Goal: Transaction & Acquisition: Purchase product/service

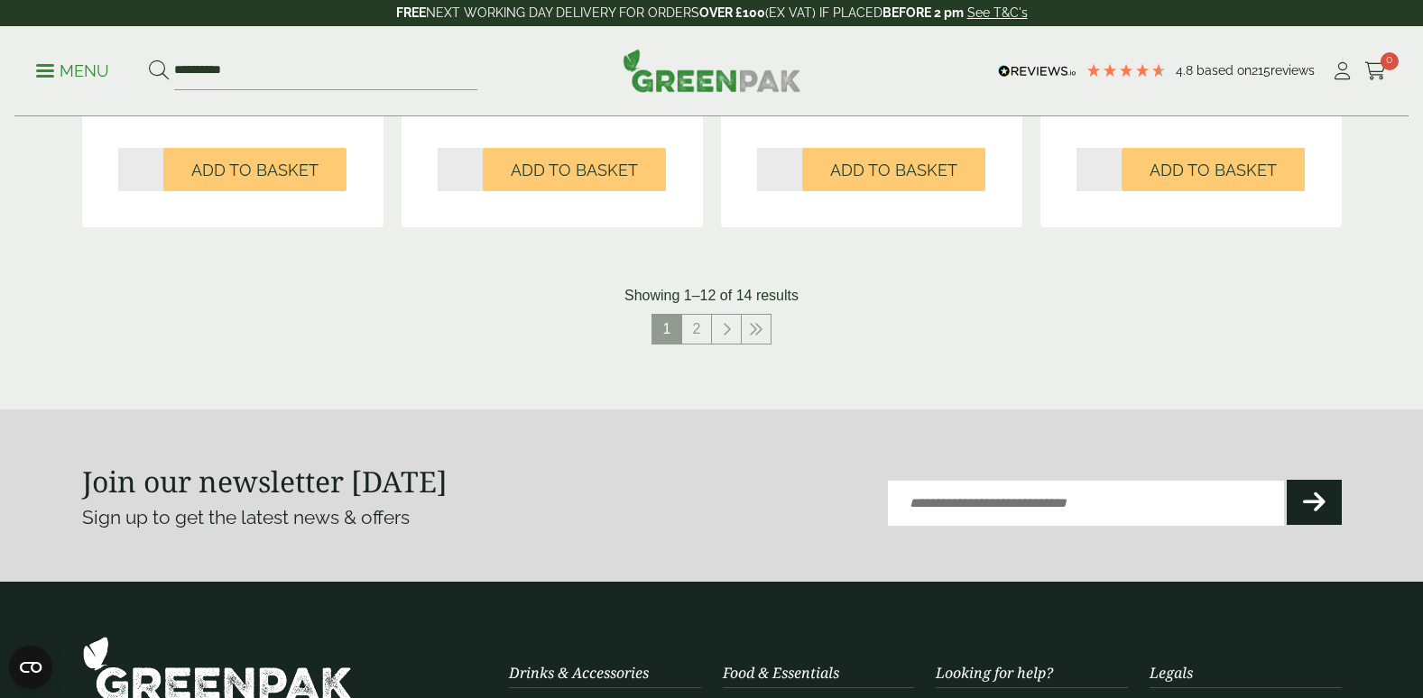
scroll to position [1985, 0]
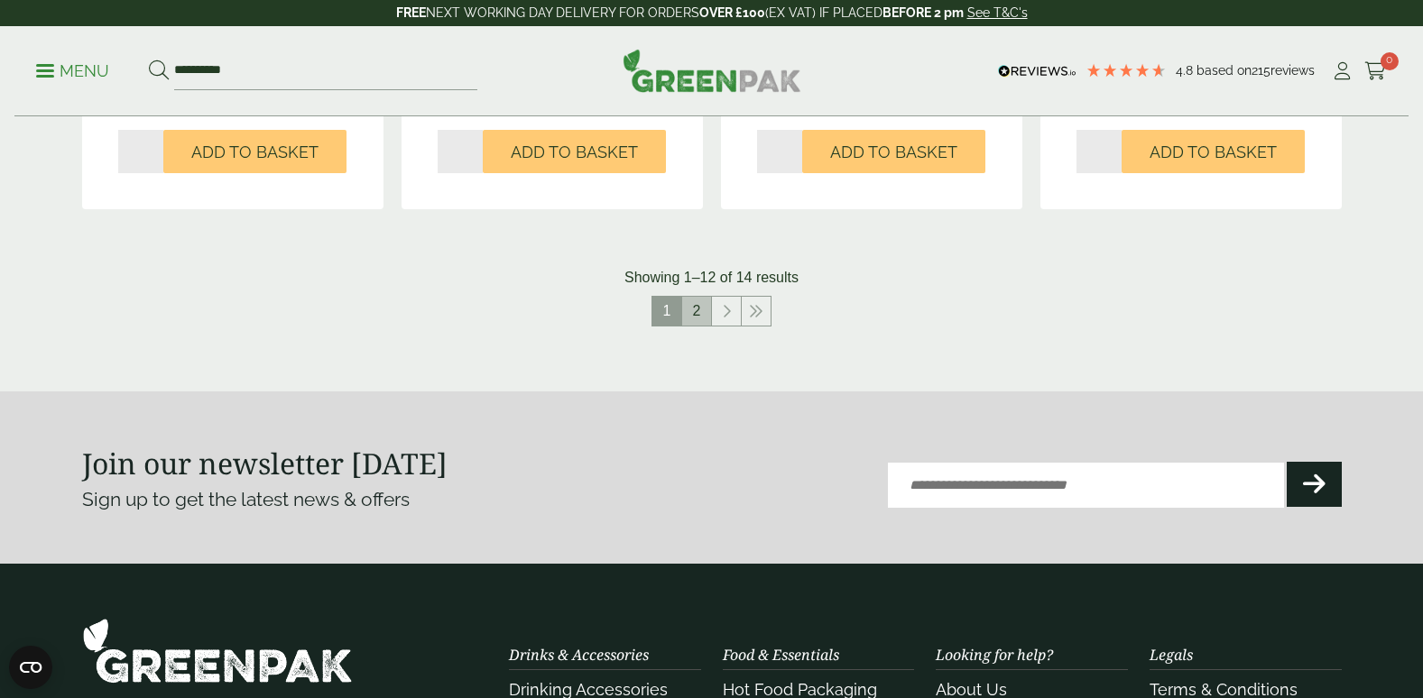
click at [697, 309] on link "2" at bounding box center [696, 311] width 29 height 29
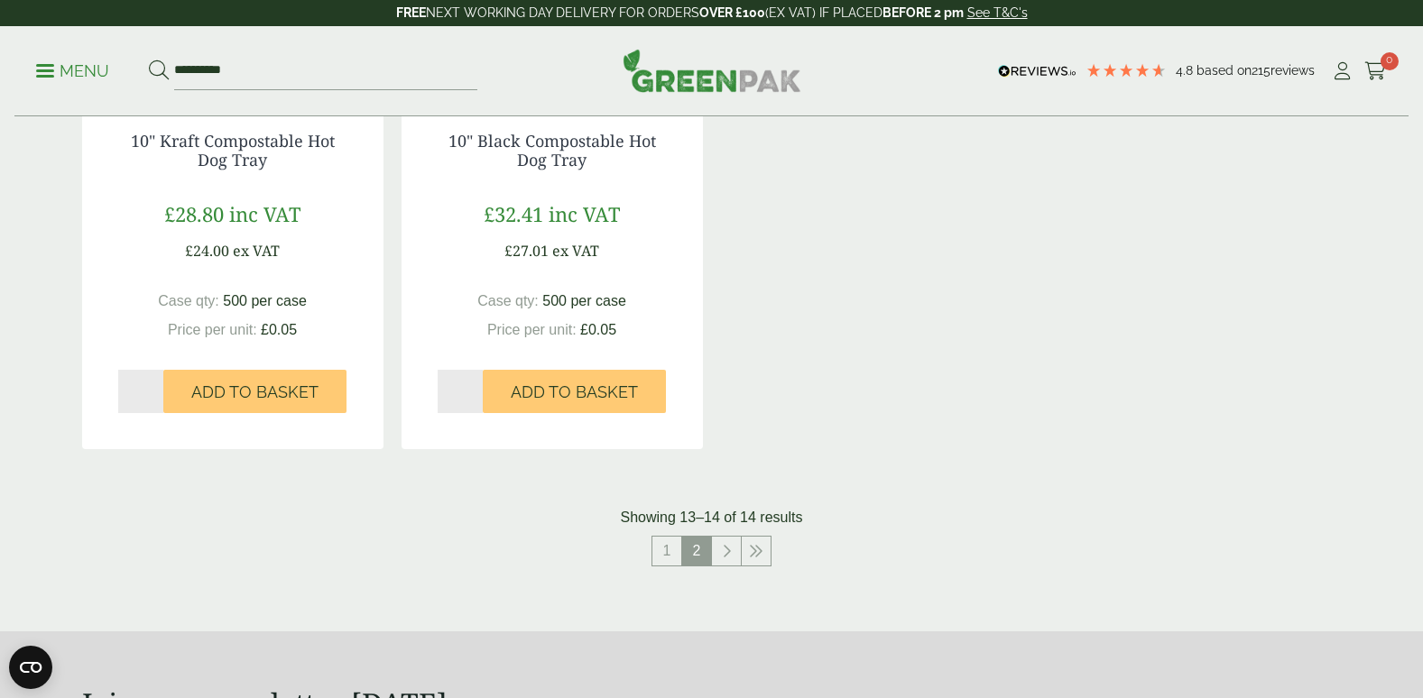
scroll to position [599, 0]
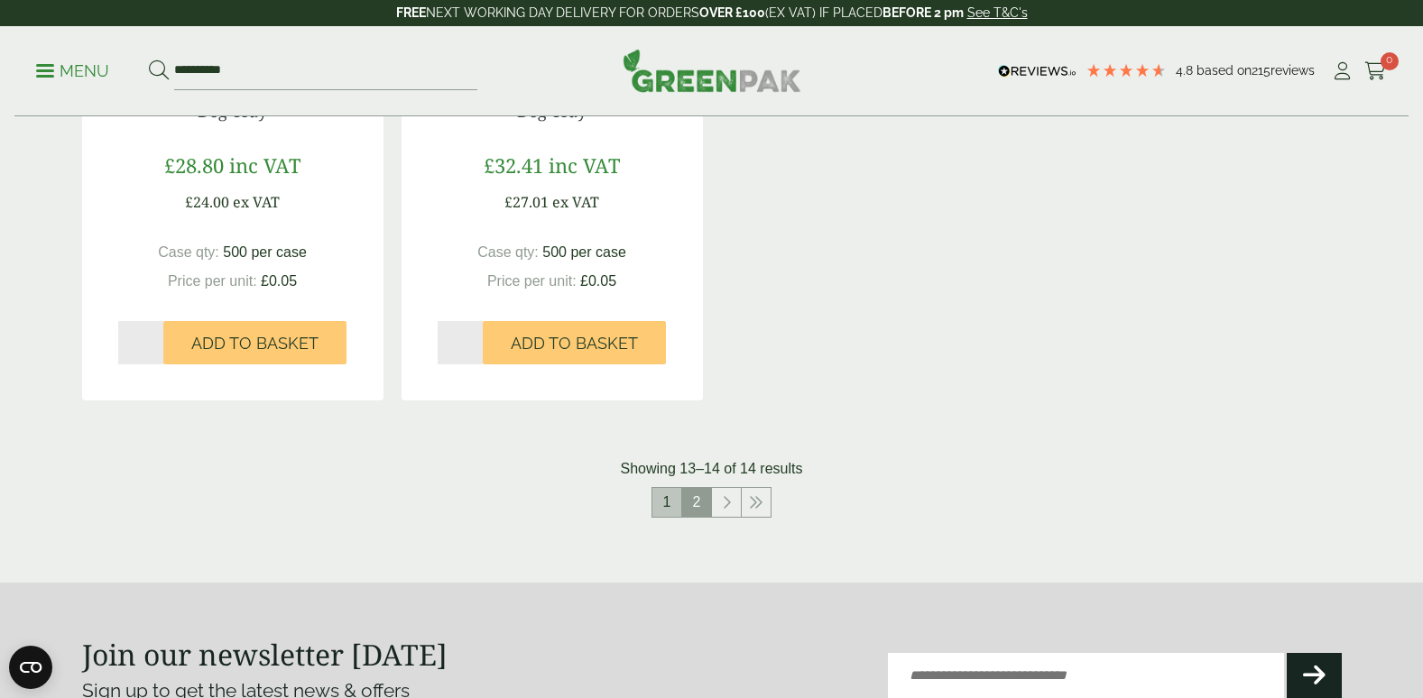
click at [669, 503] on link "1" at bounding box center [666, 502] width 29 height 29
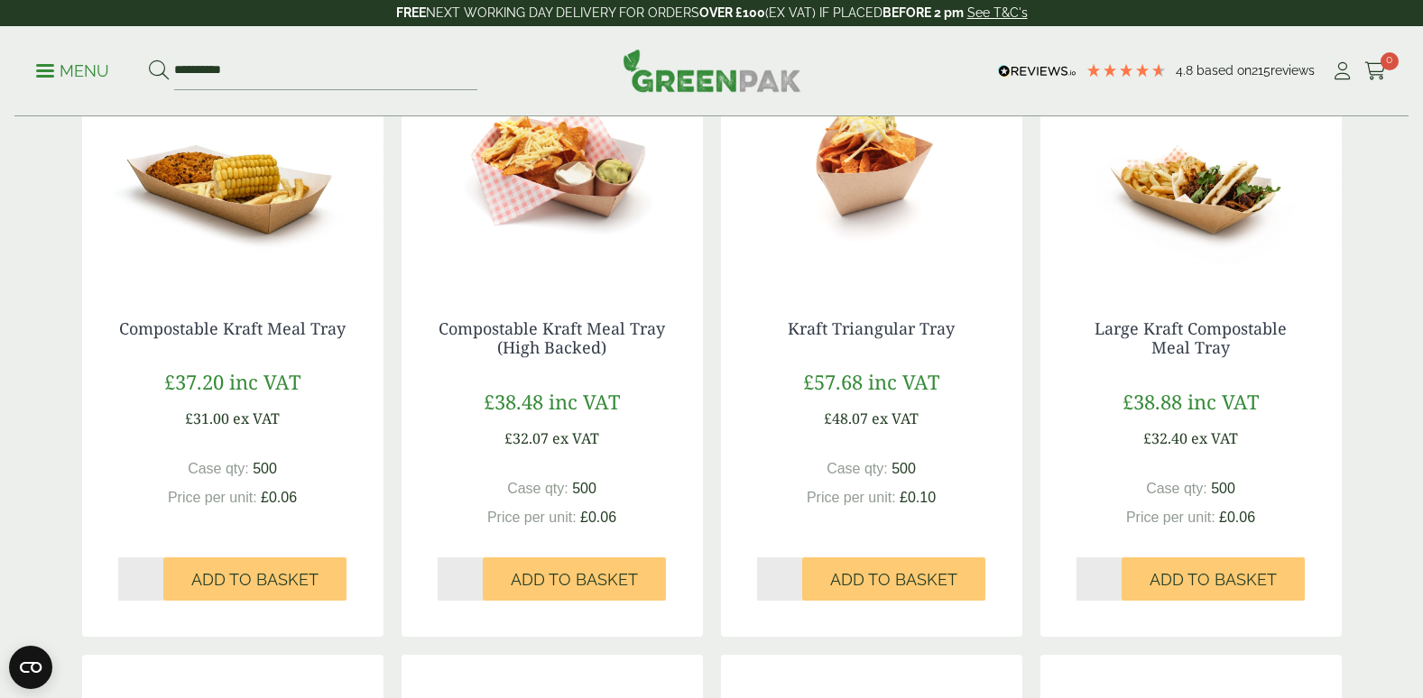
scroll to position [328, 0]
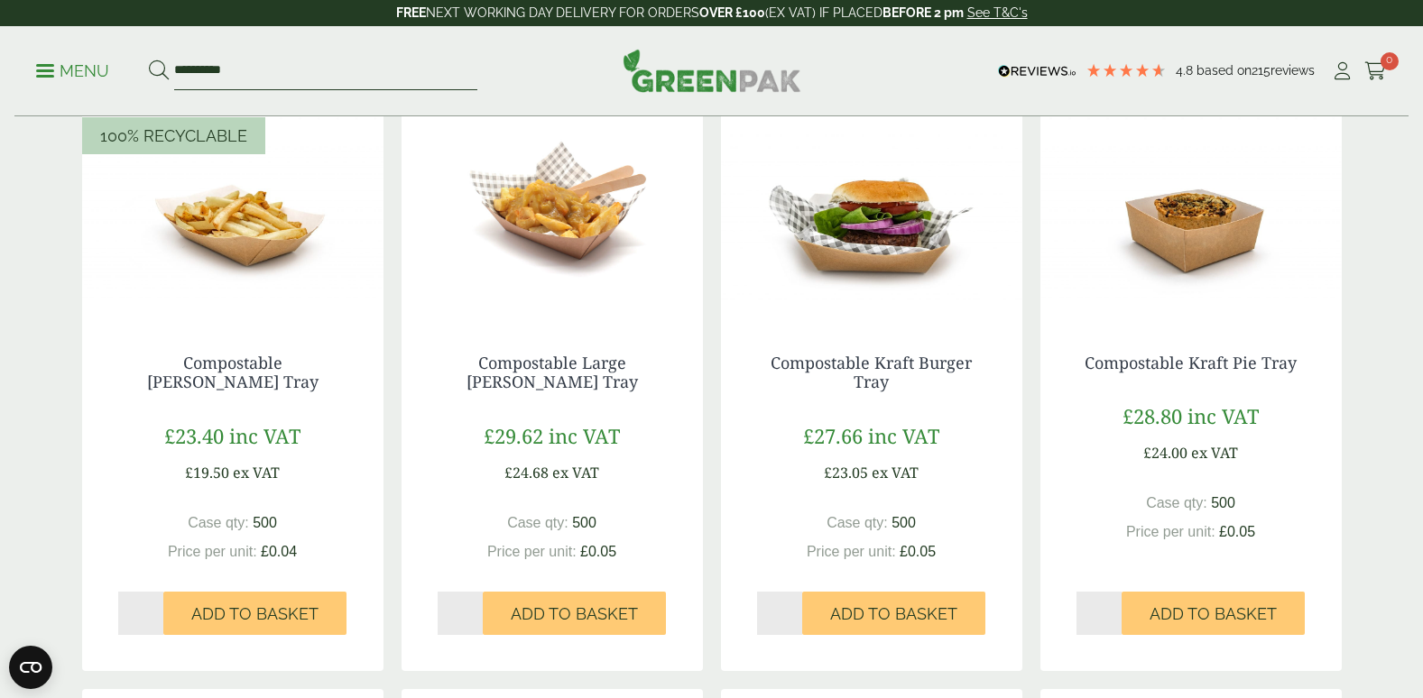
drag, startPoint x: 244, startPoint y: 62, endPoint x: -2, endPoint y: 56, distance: 246.4
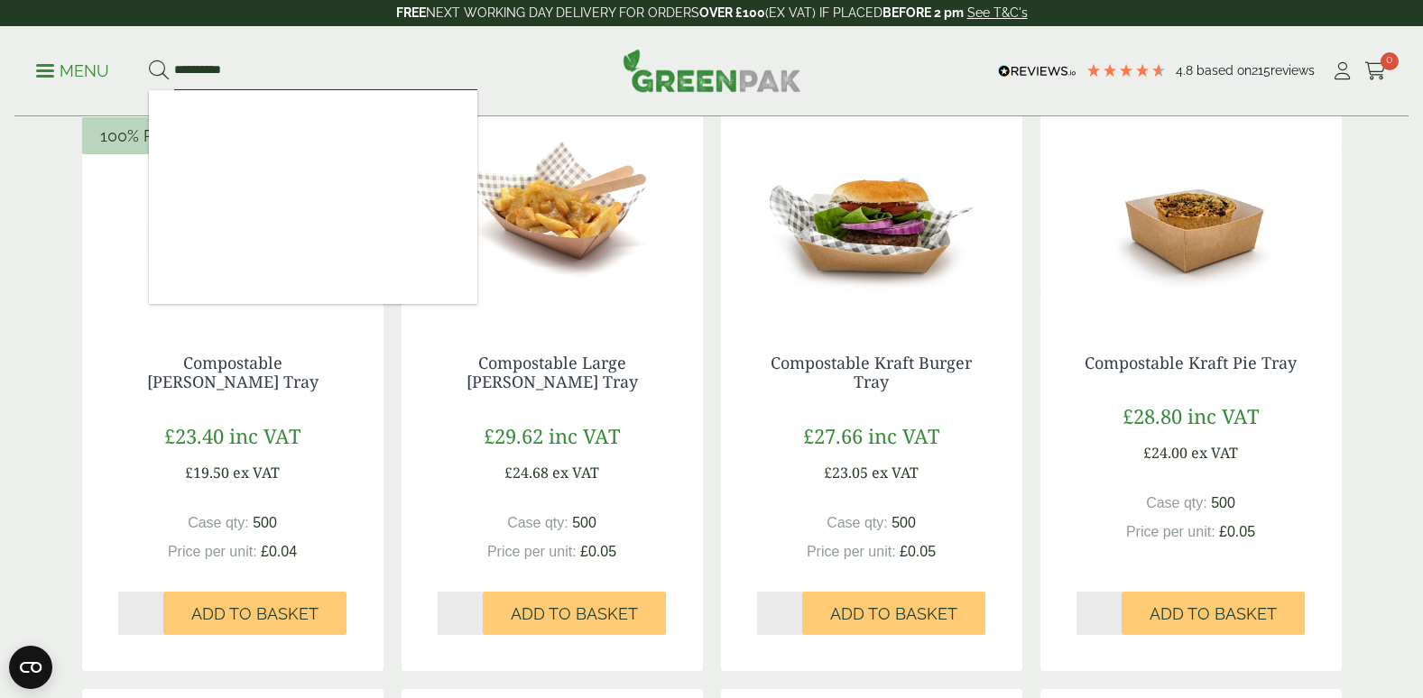
type input "**********"
click at [149, 60] on button at bounding box center [159, 71] width 20 height 23
